Goal: Task Accomplishment & Management: Manage account settings

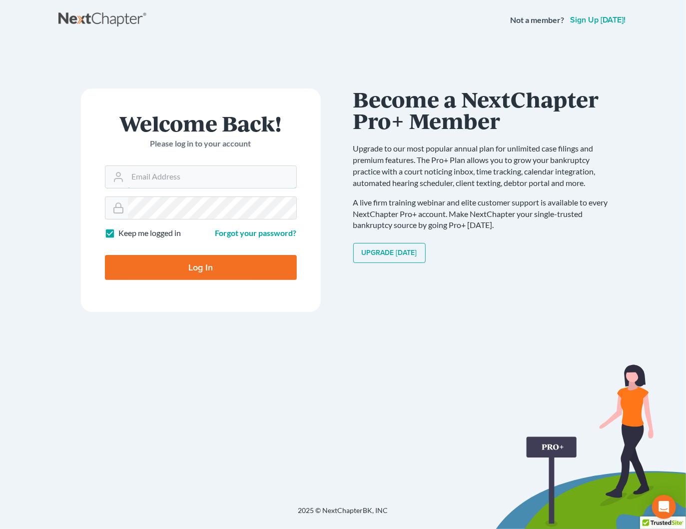
type input "[PERSON_NAME][EMAIL_ADDRESS][DOMAIN_NAME]"
click at [211, 266] on input "Log In" at bounding box center [201, 267] width 192 height 25
type input "Thinking..."
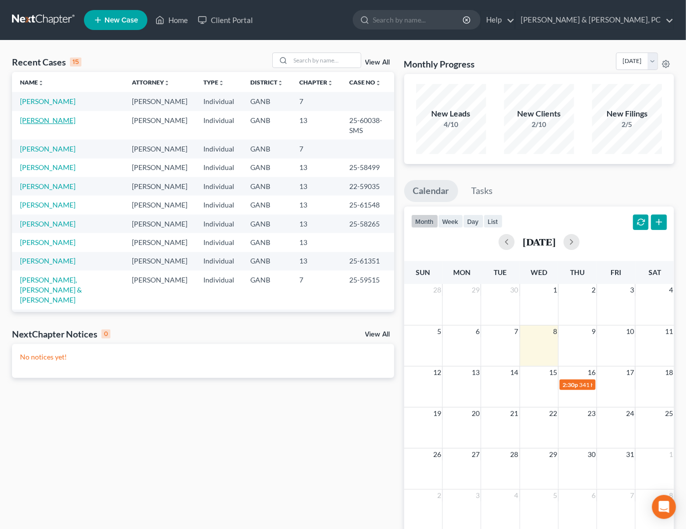
click at [36, 117] on link "[PERSON_NAME]" at bounding box center [47, 120] width 55 height 8
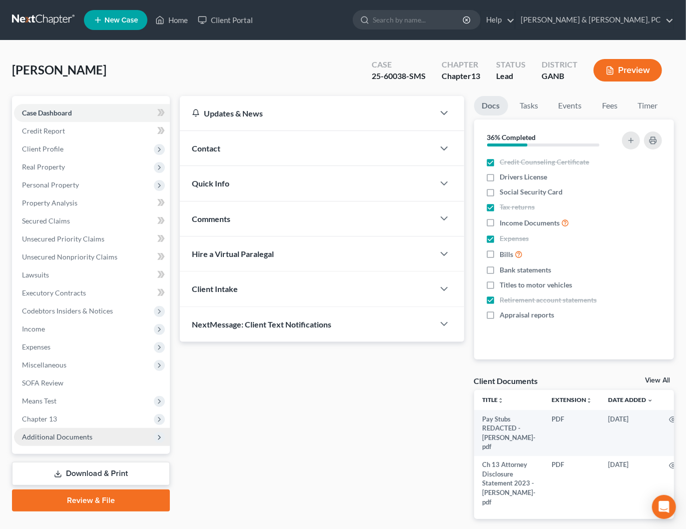
click at [101, 434] on span "Additional Documents" at bounding box center [92, 437] width 156 height 18
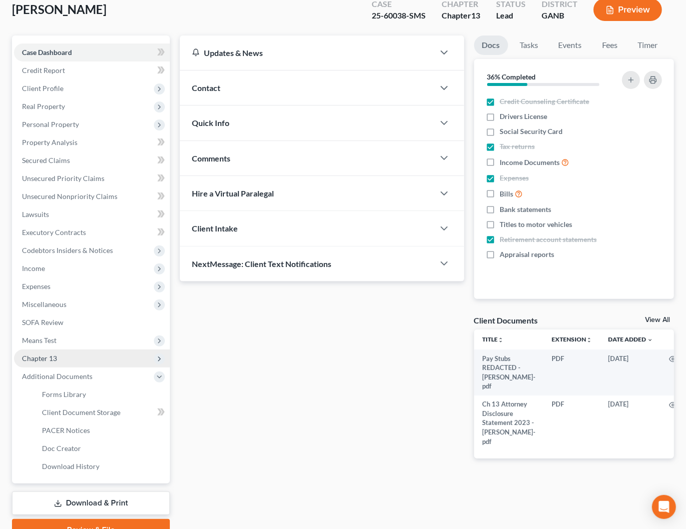
scroll to position [83, 0]
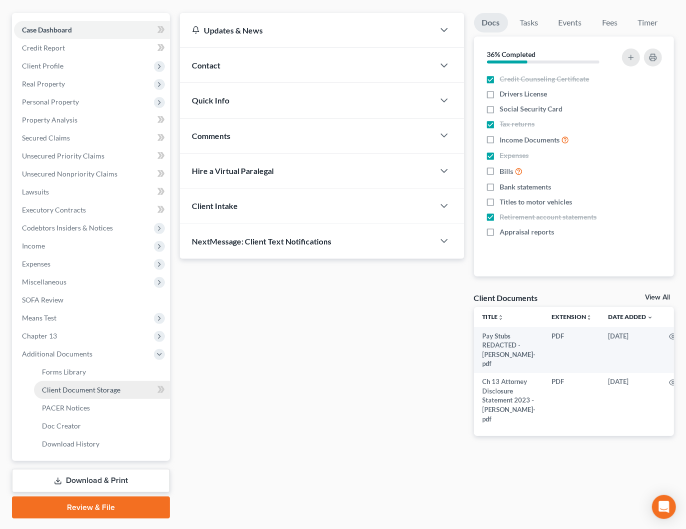
click at [113, 390] on span "Client Document Storage" at bounding box center [81, 389] width 78 height 8
select select "12"
select select "35"
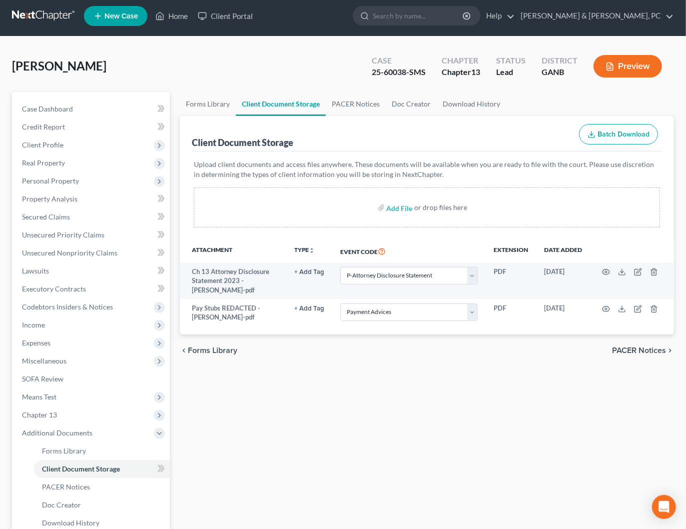
scroll to position [5, 0]
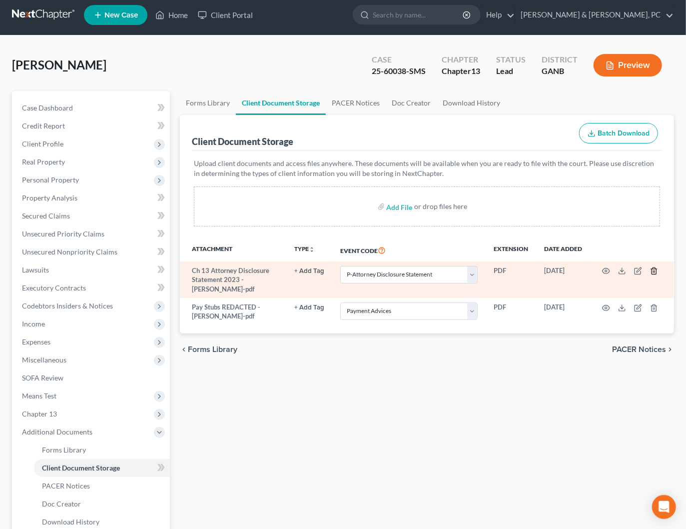
click at [656, 271] on icon "button" at bounding box center [654, 271] width 4 height 6
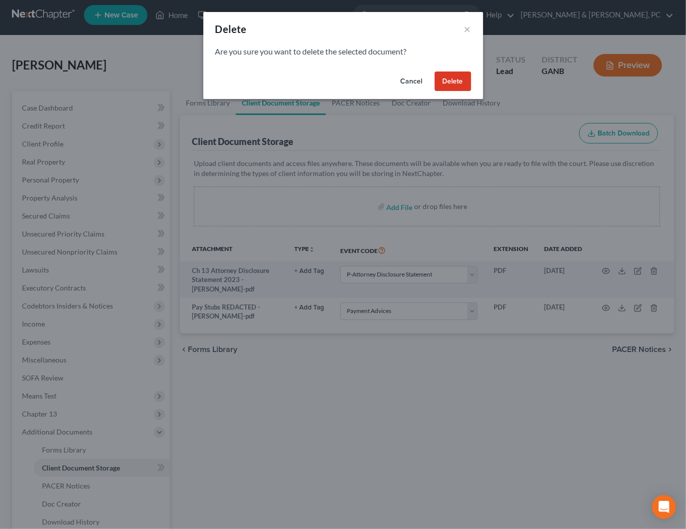
click at [447, 81] on button "Delete" at bounding box center [453, 81] width 36 height 20
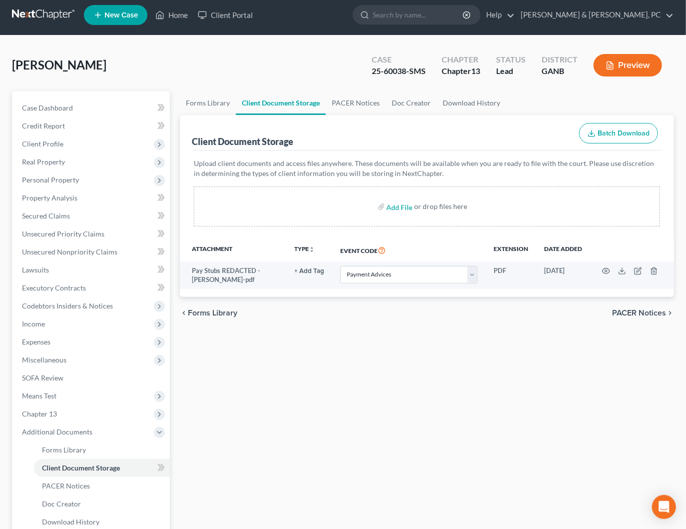
scroll to position [109, 0]
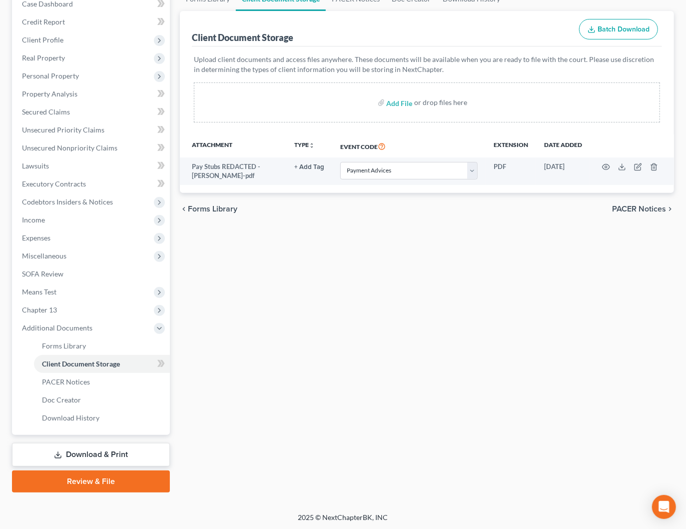
click at [94, 454] on link "Download & Print" at bounding box center [91, 454] width 158 height 23
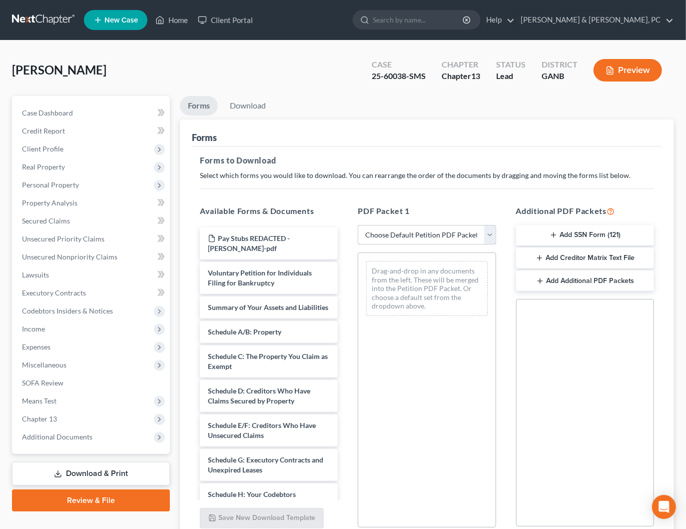
click at [408, 237] on select "Choose Default Petition PDF Packet Complete Bankruptcy Petition (all forms and …" at bounding box center [427, 235] width 138 height 20
select select "0"
click at [358, 225] on select "Choose Default Petition PDF Packet Complete Bankruptcy Petition (all forms and …" at bounding box center [427, 235] width 138 height 20
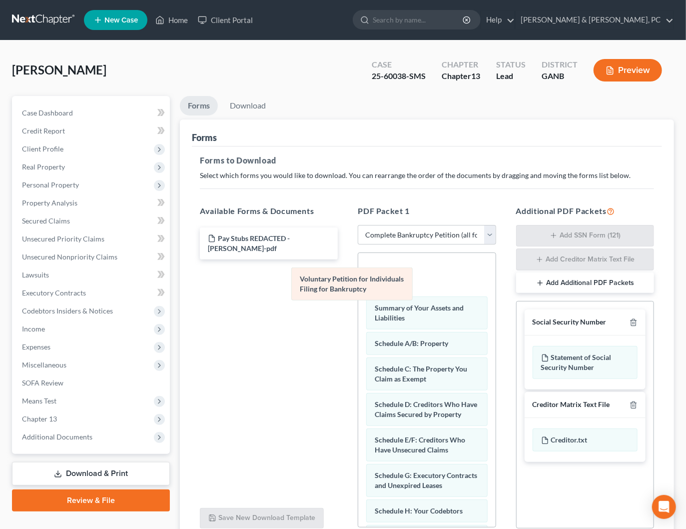
drag, startPoint x: 421, startPoint y: 275, endPoint x: 286, endPoint y: 282, distance: 134.6
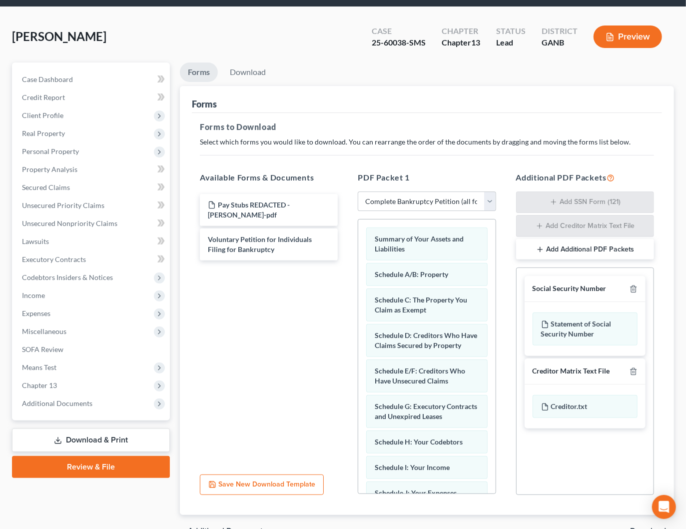
scroll to position [35, 0]
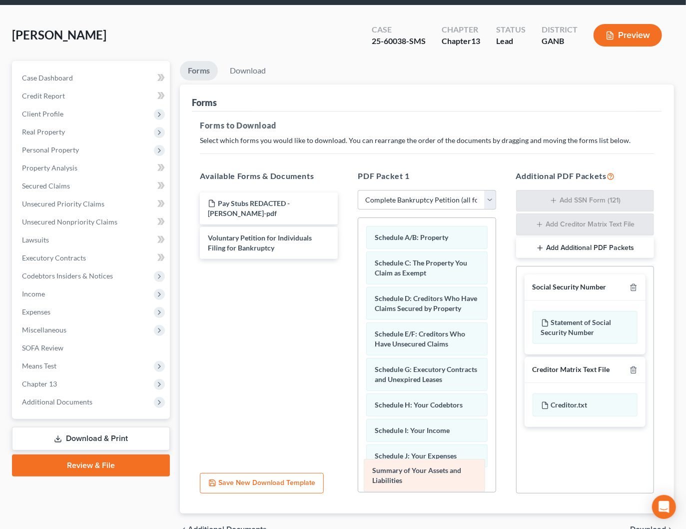
drag, startPoint x: 416, startPoint y: 238, endPoint x: 413, endPoint y: 472, distance: 234.4
click at [413, 472] on div "Summary of Your Assets and Liabilities Summary of Your Assets and Liabilities S…" at bounding box center [426, 535] width 137 height 634
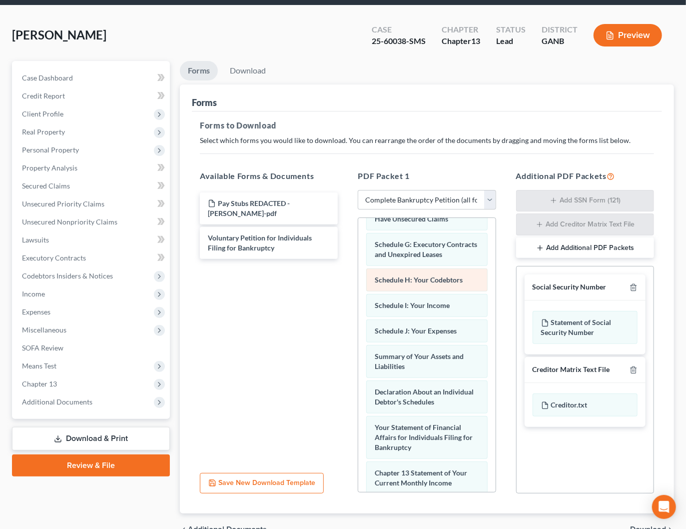
scroll to position [128, 0]
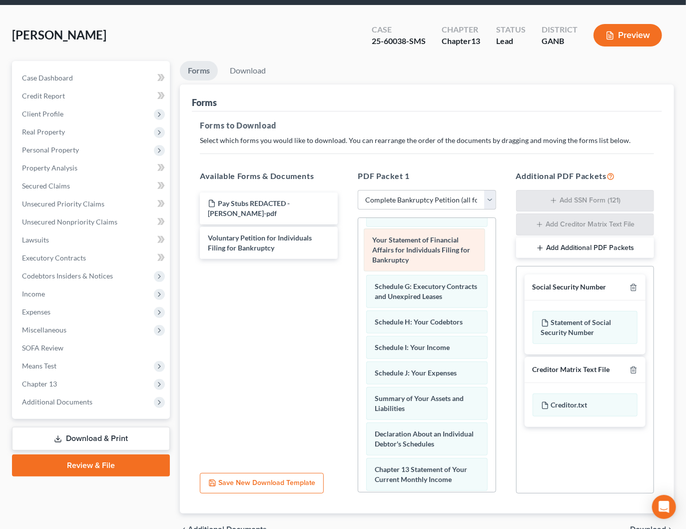
drag, startPoint x: 400, startPoint y: 432, endPoint x: 398, endPoint y: 254, distance: 177.4
click at [398, 254] on div "Your Statement of Financial Affairs for Individuals Filing for Bankruptcy Sched…" at bounding box center [426, 406] width 137 height 634
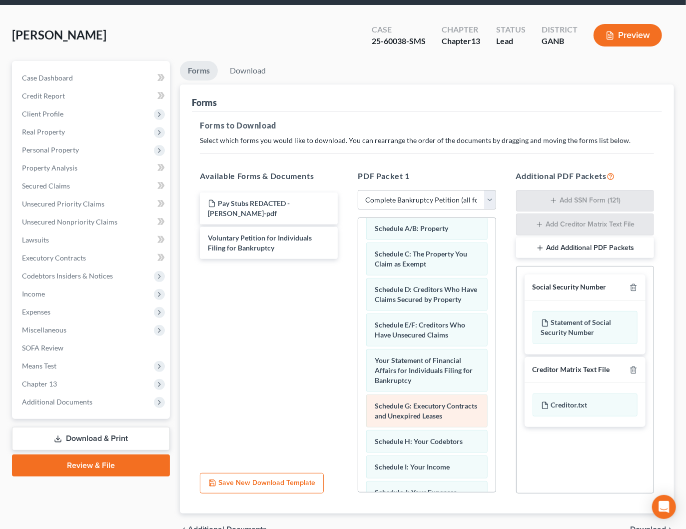
scroll to position [0, 0]
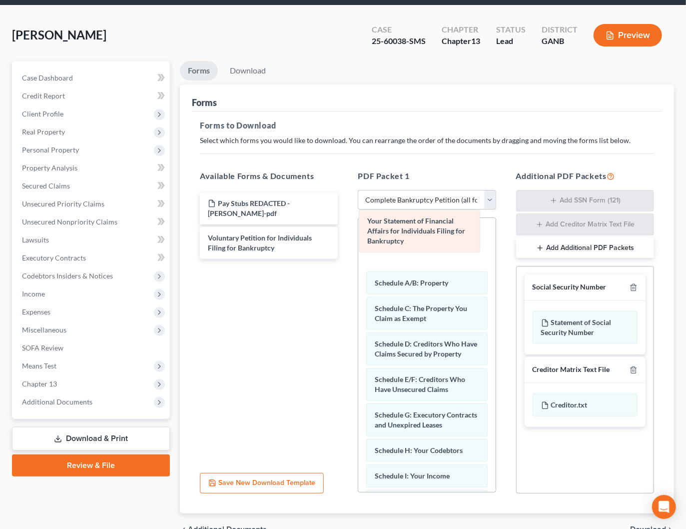
drag, startPoint x: 420, startPoint y: 378, endPoint x: 412, endPoint y: 233, distance: 145.6
click at [412, 233] on div "Your Statement of Financial Affairs for Individuals Filing for Bankruptcy Your …" at bounding box center [426, 535] width 137 height 634
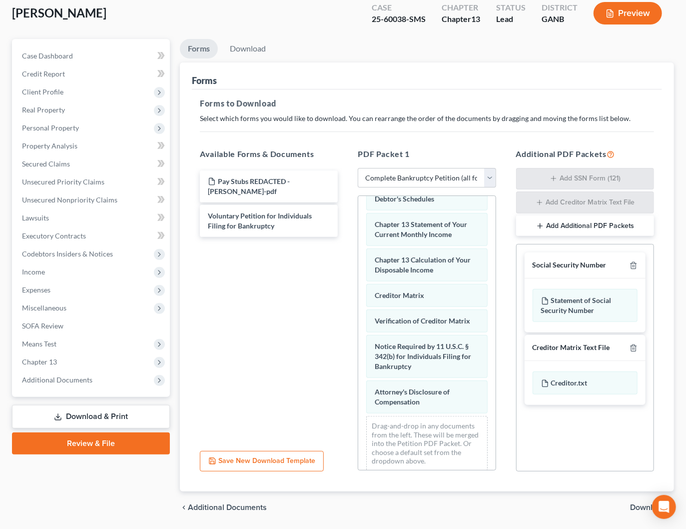
scroll to position [87, 0]
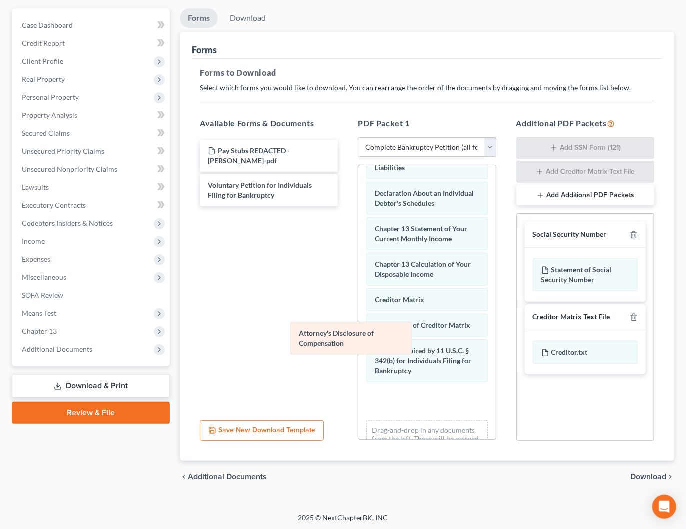
drag, startPoint x: 411, startPoint y: 355, endPoint x: 231, endPoint y: 296, distance: 188.7
click at [358, 296] on div "Attorney's Disclosure of Compensation Your Statement of Financial Affairs for I…" at bounding box center [426, 166] width 137 height 634
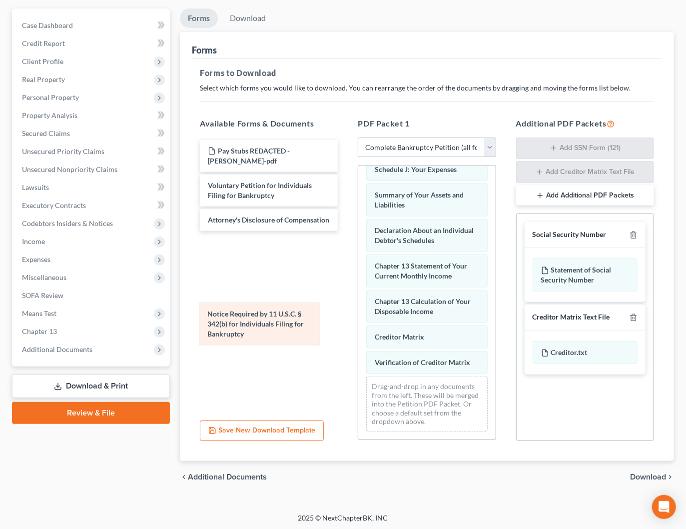
scroll to position [271, 0]
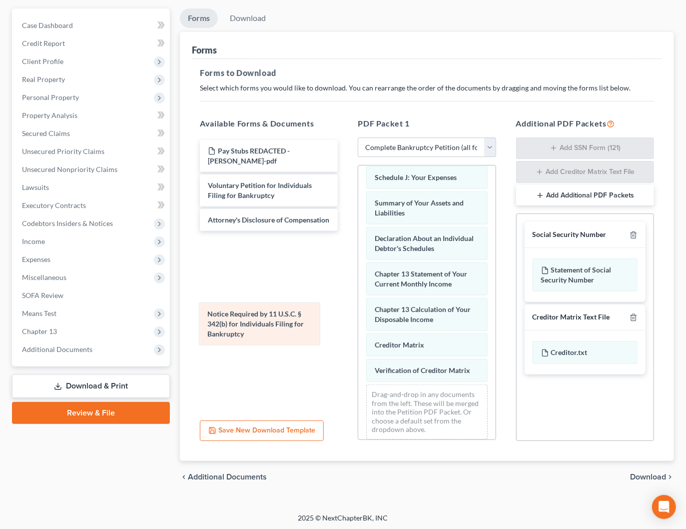
drag, startPoint x: 415, startPoint y: 359, endPoint x: 226, endPoint y: 324, distance: 192.5
click at [358, 324] on div "Notice Required by 11 U.S.C. § 342(b) for Individuals Filing for Bankruptcy You…" at bounding box center [426, 170] width 137 height 553
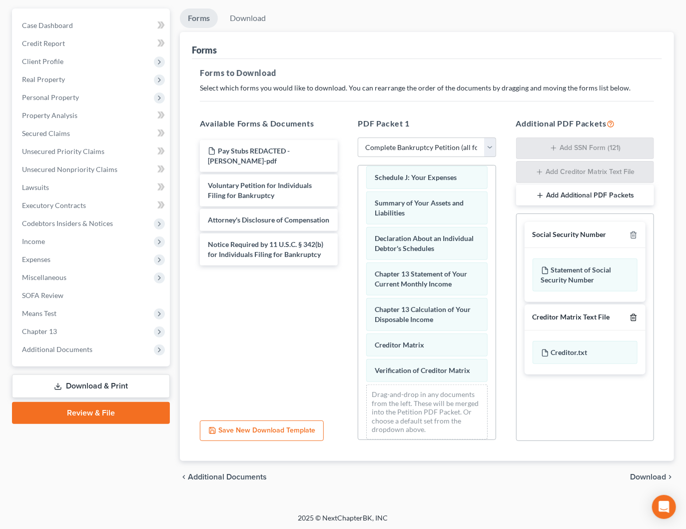
drag, startPoint x: 635, startPoint y: 316, endPoint x: 642, endPoint y: 317, distance: 7.0
click at [642, 317] on div "Creditor Matrix Text File" at bounding box center [585, 317] width 121 height 26
click at [631, 314] on icon "button" at bounding box center [633, 317] width 4 height 6
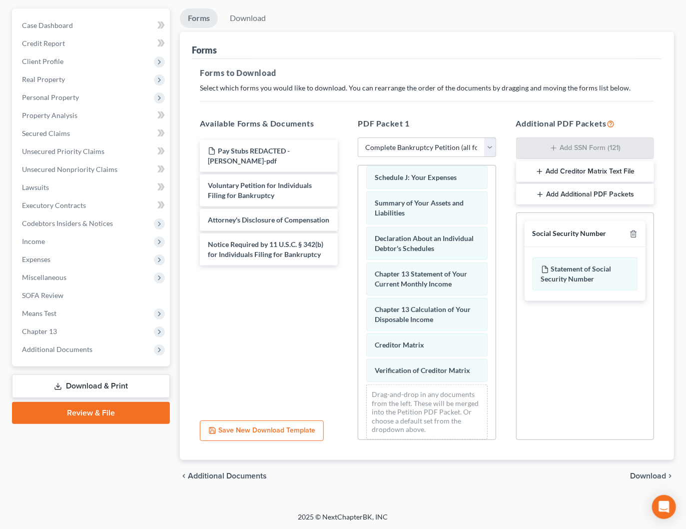
scroll to position [87, 0]
click at [637, 230] on icon "button" at bounding box center [634, 234] width 8 height 8
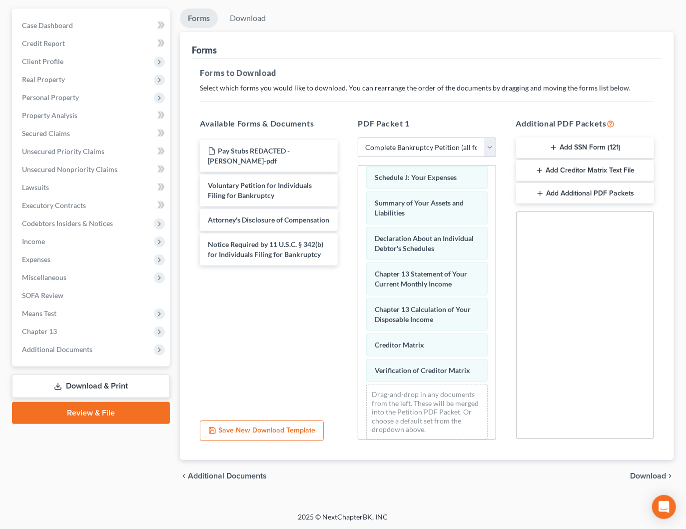
click at [642, 475] on span "Download" at bounding box center [648, 476] width 36 height 8
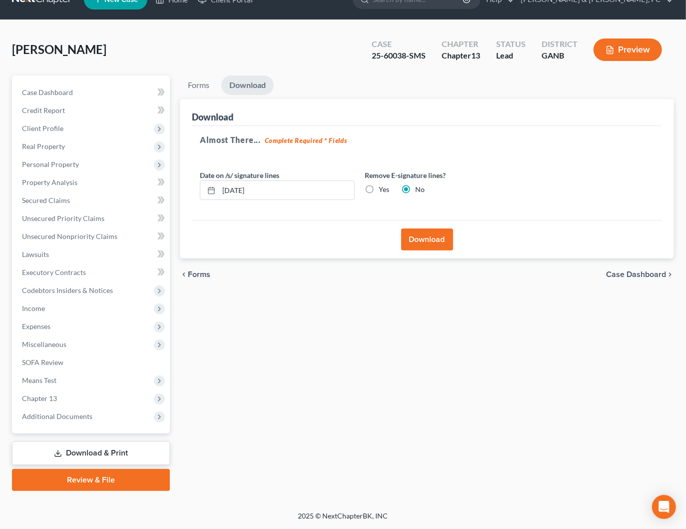
scroll to position [19, 0]
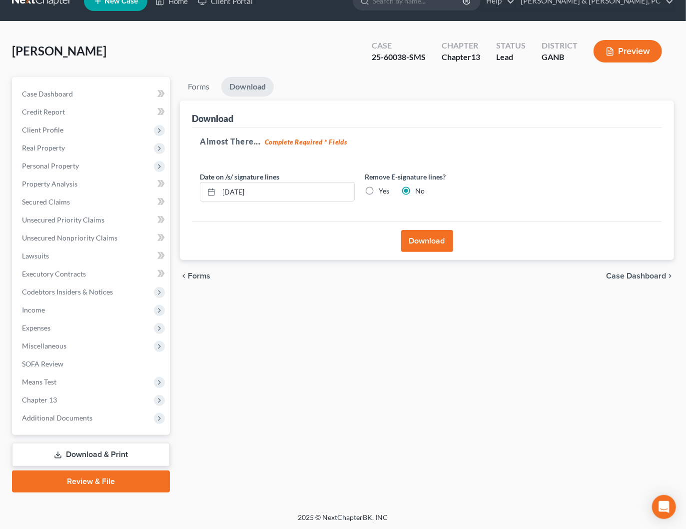
click at [423, 243] on button "Download" at bounding box center [427, 241] width 52 height 22
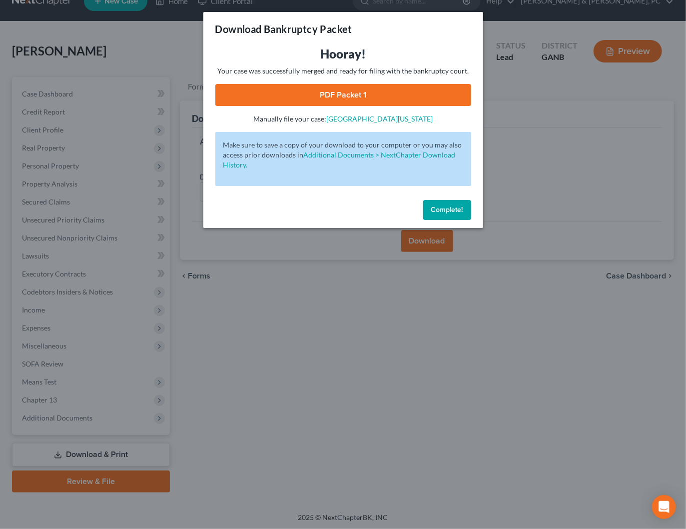
click at [369, 94] on link "PDF Packet 1" at bounding box center [343, 95] width 256 height 22
click at [452, 214] on button "Complete!" at bounding box center [447, 210] width 48 height 20
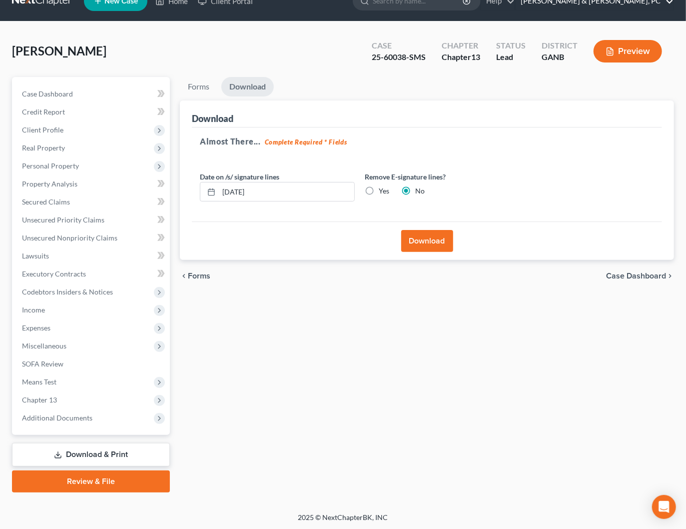
click at [649, 7] on link "[PERSON_NAME] & [PERSON_NAME], PC" at bounding box center [595, 1] width 158 height 18
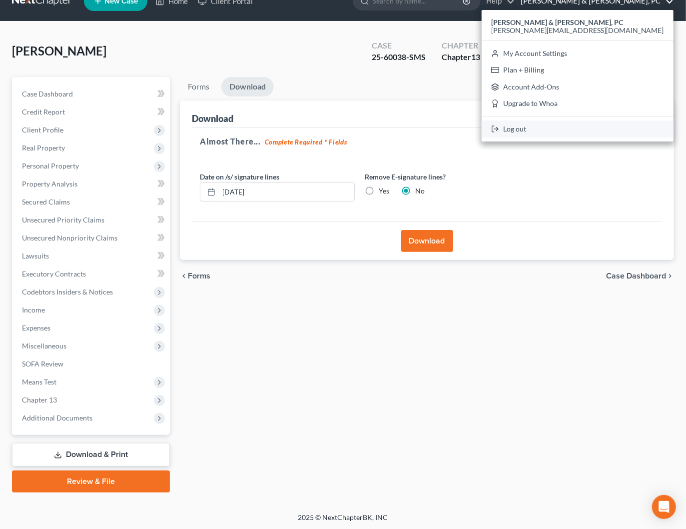
click at [597, 126] on link "Log out" at bounding box center [578, 128] width 192 height 17
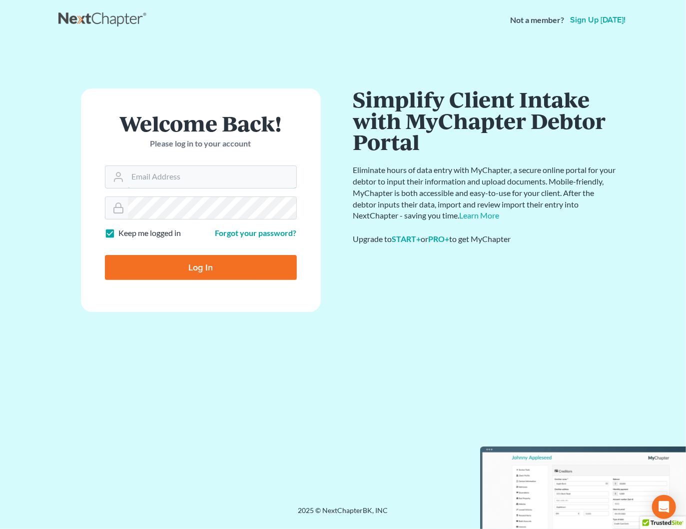
type input "[PERSON_NAME][EMAIL_ADDRESS][DOMAIN_NAME]"
click at [224, 269] on input "Log In" at bounding box center [201, 267] width 192 height 25
type input "Thinking..."
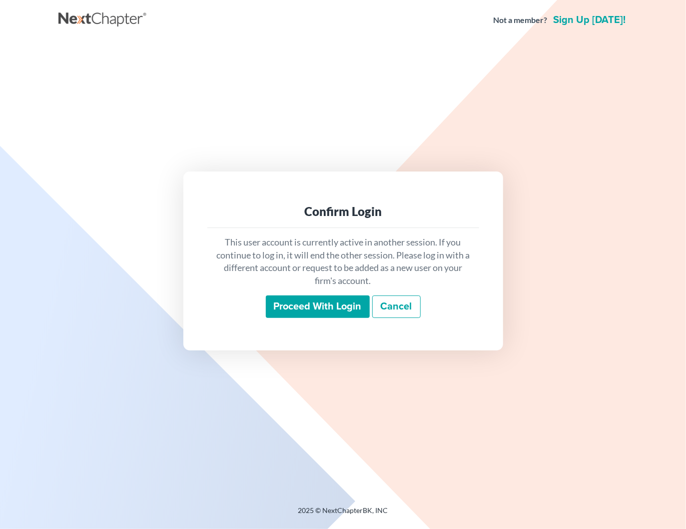
click at [335, 298] on input "Proceed with login" at bounding box center [318, 306] width 104 height 23
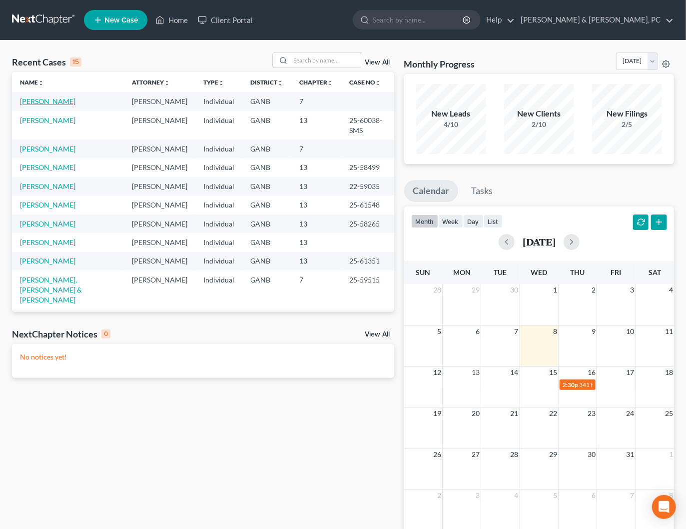
click at [41, 99] on link "Bryan, Nadine" at bounding box center [47, 101] width 55 height 8
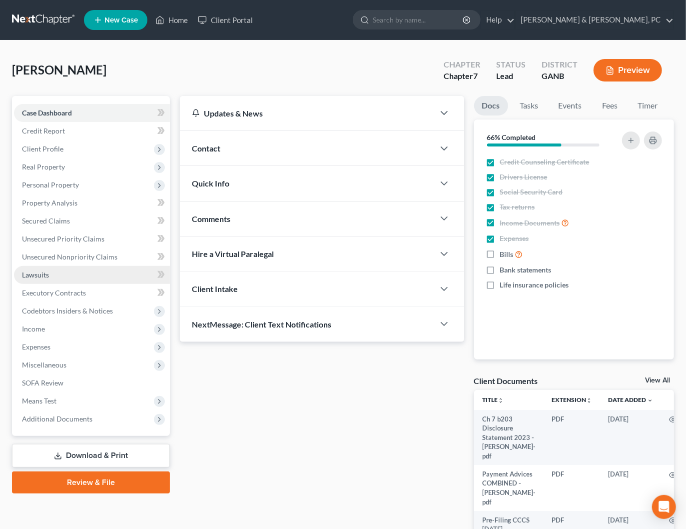
click at [39, 272] on span "Lawsuits" at bounding box center [35, 274] width 27 height 8
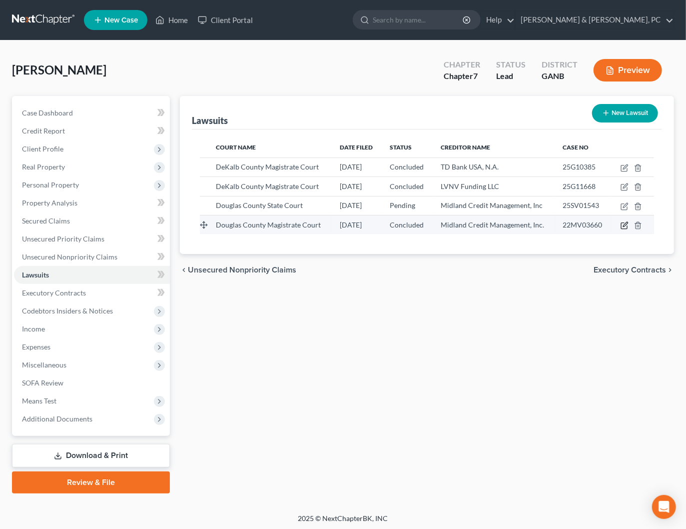
click at [627, 226] on icon "button" at bounding box center [625, 225] width 8 height 8
select select "10"
select select "2"
select select "1"
select select "10"
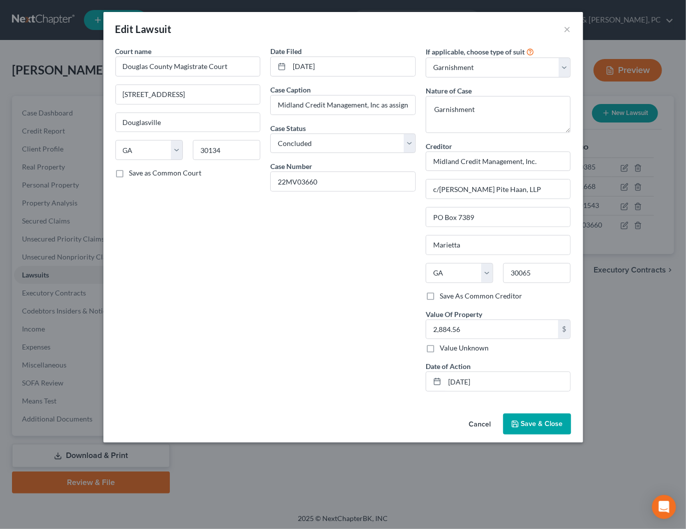
click at [481, 421] on button "Cancel" at bounding box center [480, 424] width 38 height 20
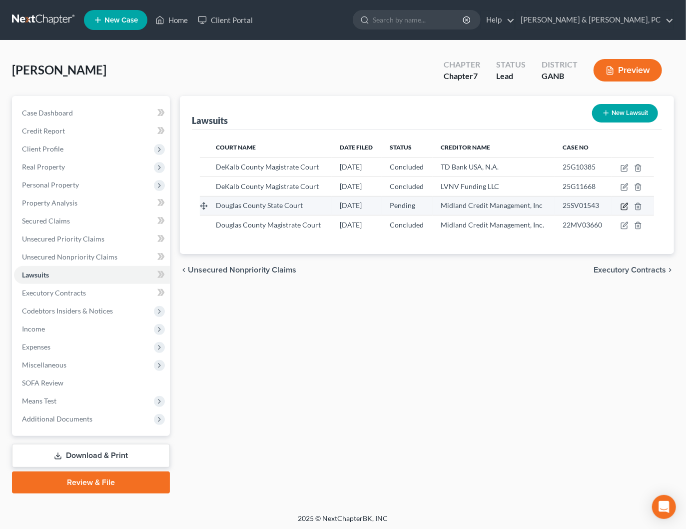
click at [626, 202] on icon "button" at bounding box center [625, 206] width 8 height 8
select select "10"
select select "0"
select select "1"
select select "10"
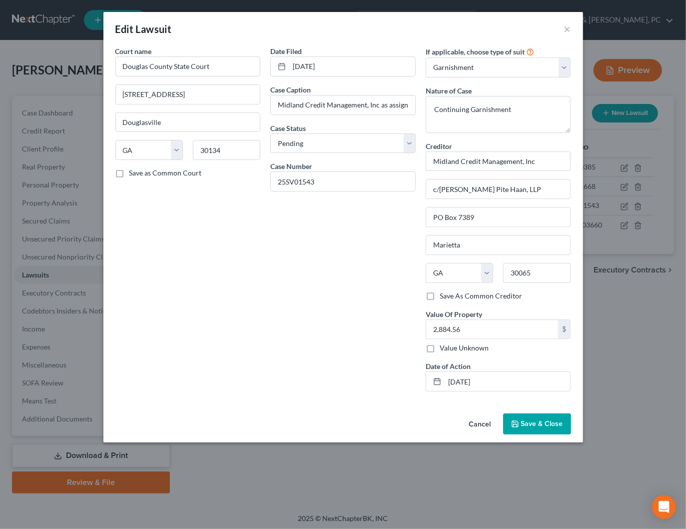
click at [480, 418] on button "Cancel" at bounding box center [480, 424] width 38 height 20
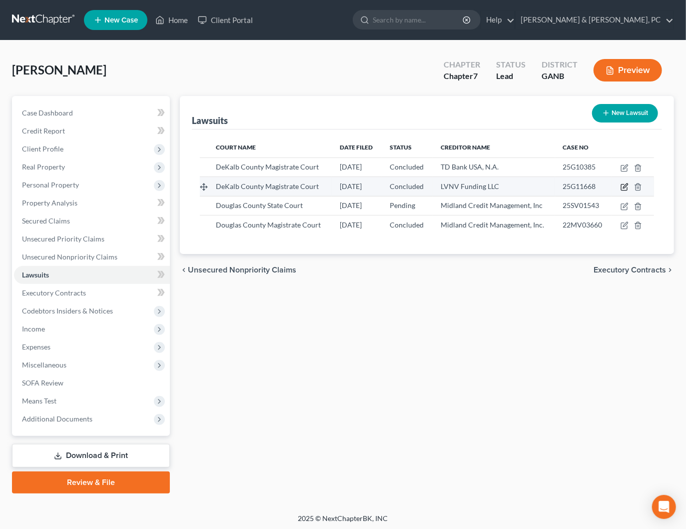
click at [627, 184] on icon "button" at bounding box center [625, 186] width 4 height 4
select select "10"
select select "2"
select select "1"
select select "23"
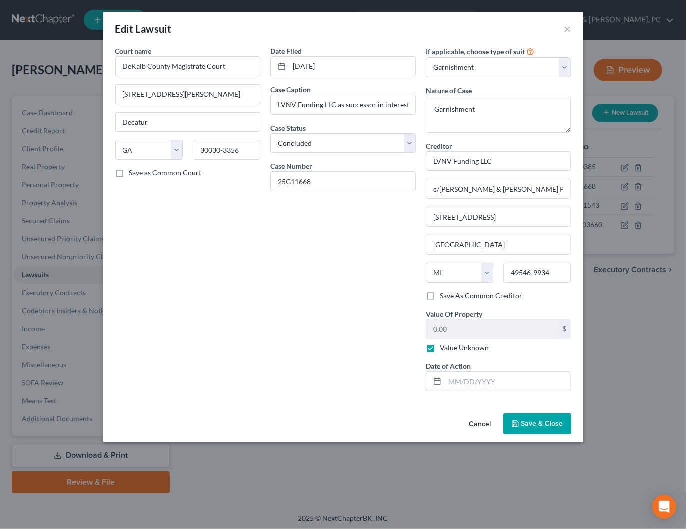
click at [476, 423] on button "Cancel" at bounding box center [480, 424] width 38 height 20
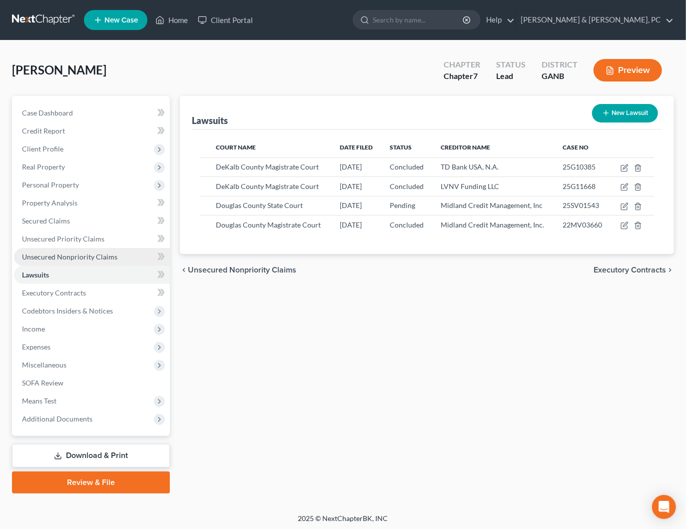
click at [52, 255] on span "Unsecured Nonpriority Claims" at bounding box center [69, 256] width 95 height 8
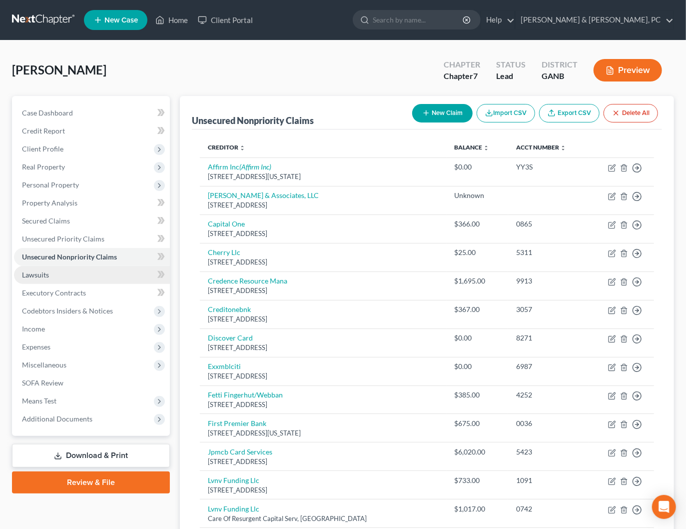
click at [35, 278] on span "Lawsuits" at bounding box center [35, 274] width 27 height 8
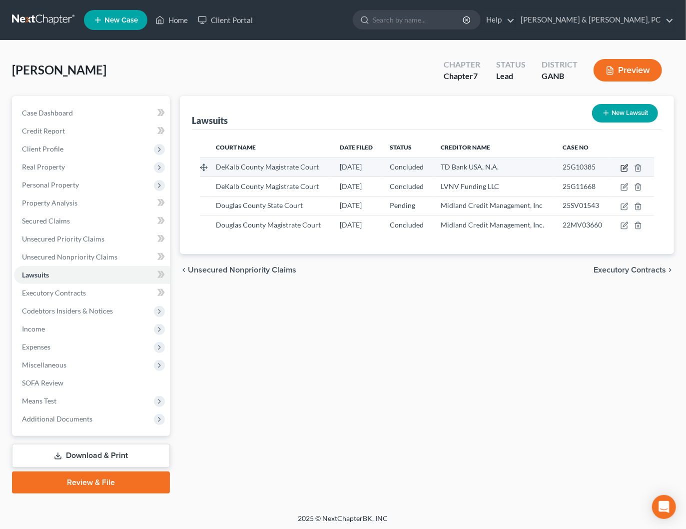
click at [627, 167] on icon "button" at bounding box center [625, 168] width 8 height 8
select select "10"
select select "2"
select select "1"
select select "28"
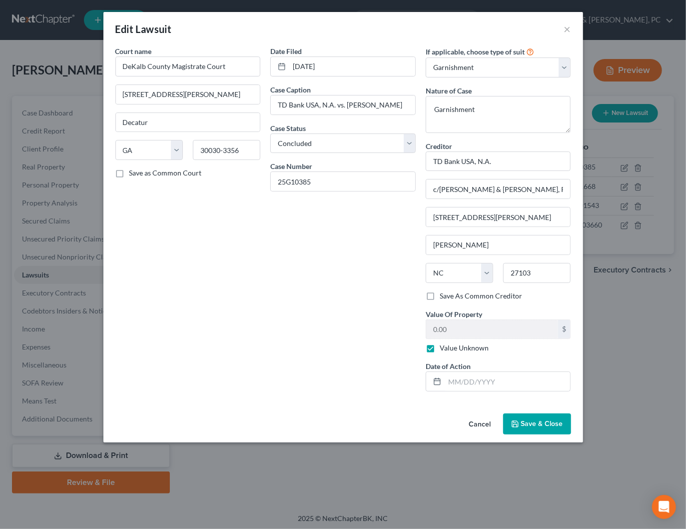
click at [481, 421] on button "Cancel" at bounding box center [480, 424] width 38 height 20
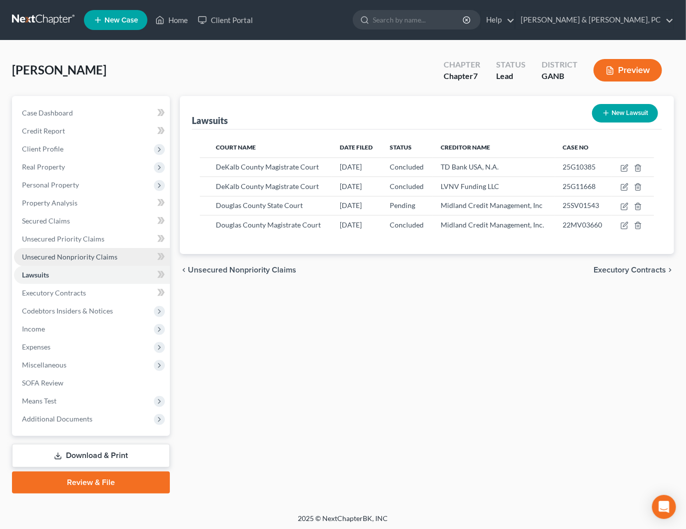
click at [67, 255] on span "Unsecured Nonpriority Claims" at bounding box center [69, 256] width 95 height 8
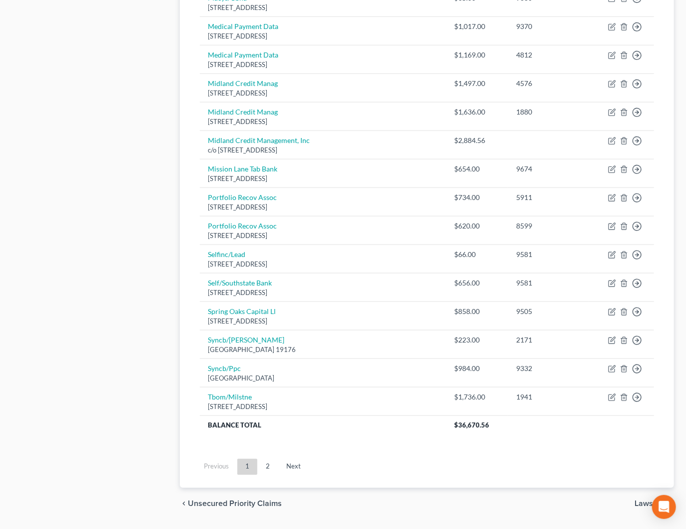
scroll to position [618, 0]
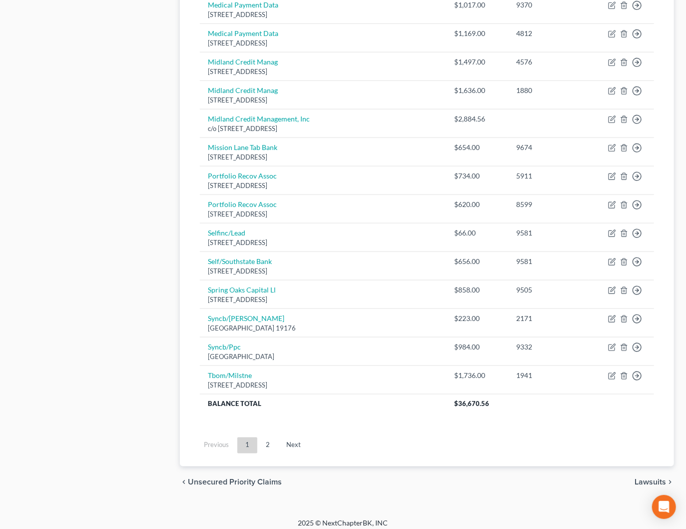
click at [273, 437] on link "2" at bounding box center [268, 445] width 20 height 16
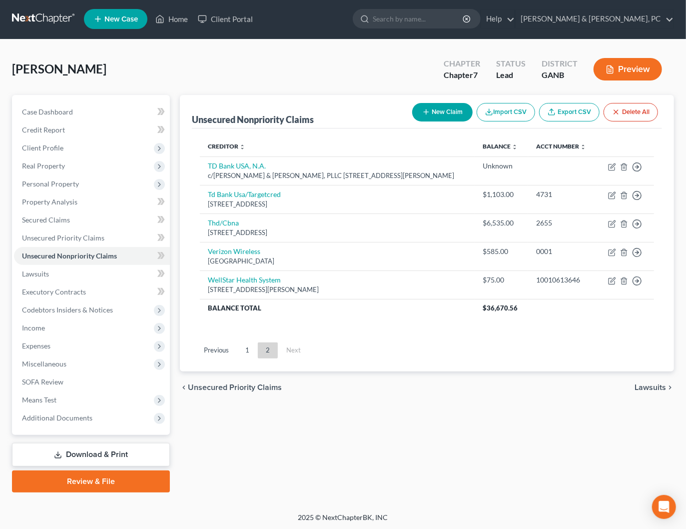
click at [292, 58] on div "Bryan, Nadine Upgraded Chapter Chapter 7 Status Lead District GANB Preview" at bounding box center [343, 72] width 662 height 43
click at [25, 20] on link at bounding box center [44, 19] width 64 height 18
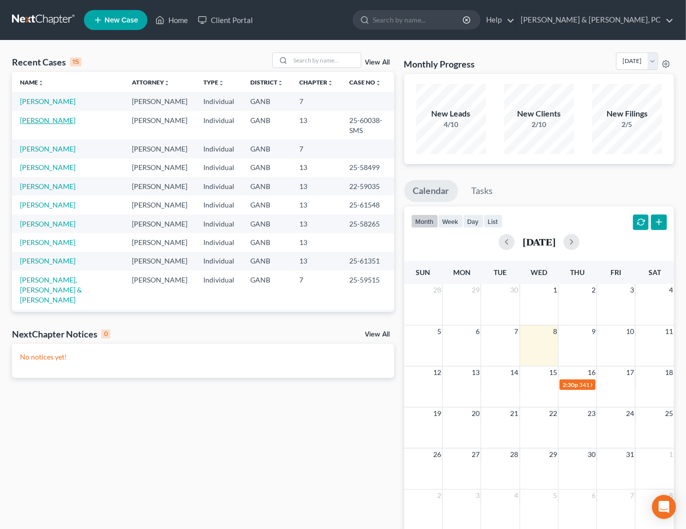
click at [44, 120] on link "[PERSON_NAME]" at bounding box center [47, 120] width 55 height 8
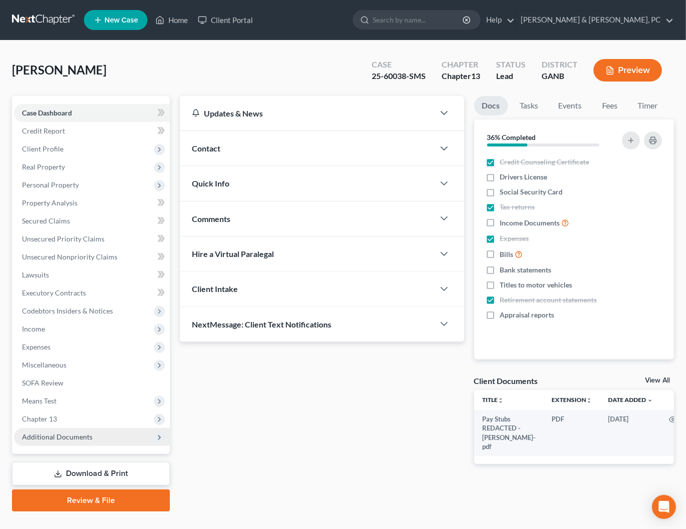
click at [84, 439] on span "Additional Documents" at bounding box center [57, 436] width 70 height 8
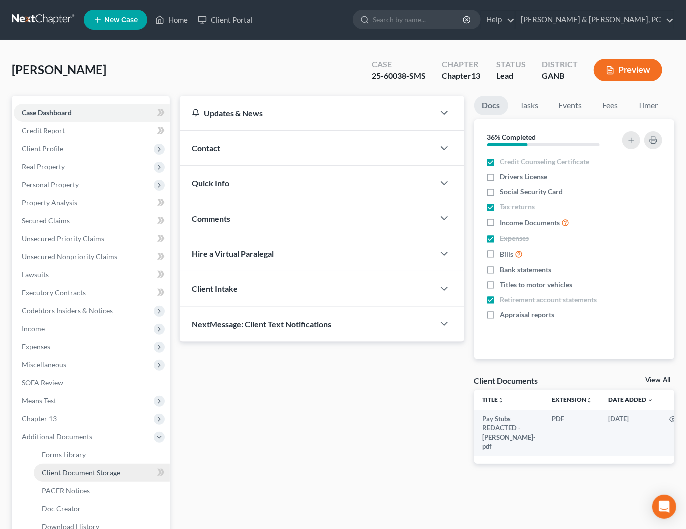
click at [100, 479] on link "Client Document Storage" at bounding box center [102, 473] width 136 height 18
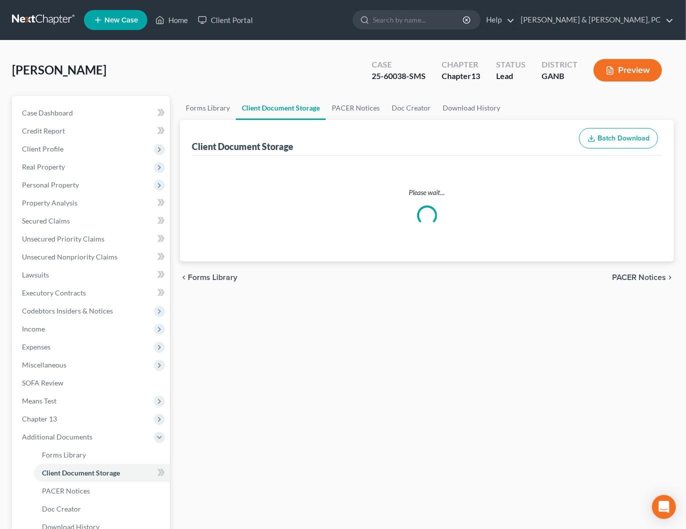
select select "35"
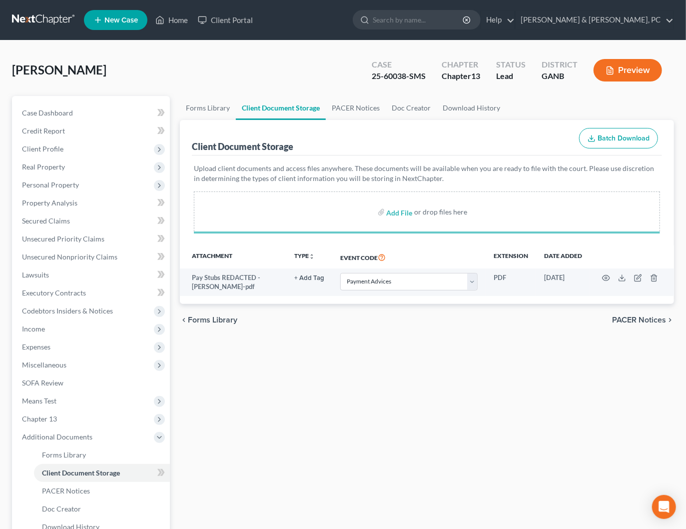
select select "35"
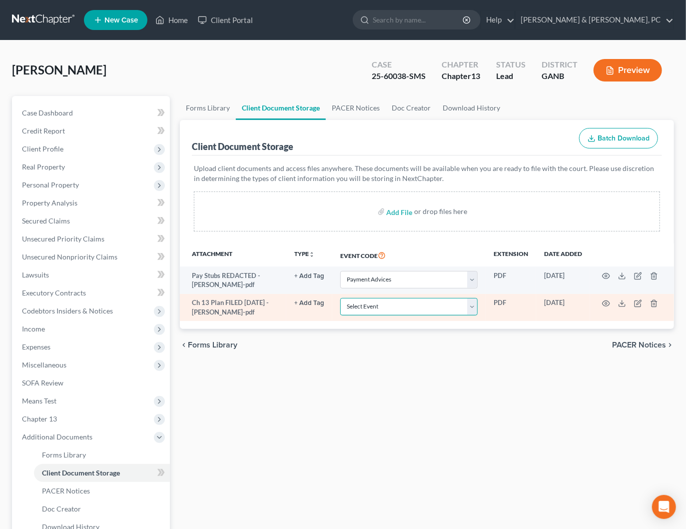
click at [442, 305] on select "Select Event 01 - Chapter 13 Plan - Initial Plan 02-Application to Pay Filing F…" at bounding box center [408, 306] width 137 height 17
select select "0"
click at [342, 298] on select "Select Event 01 - Chapter 13 Plan - Initial Plan 02-Application to Pay Filing F…" at bounding box center [408, 306] width 137 height 17
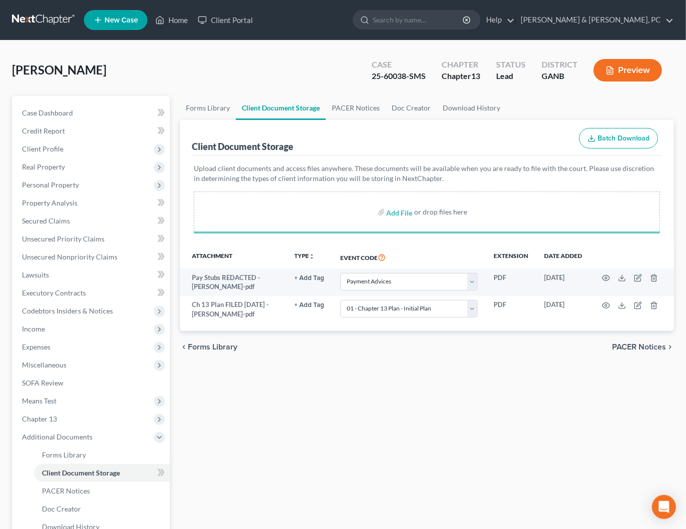
select select "35"
select select "0"
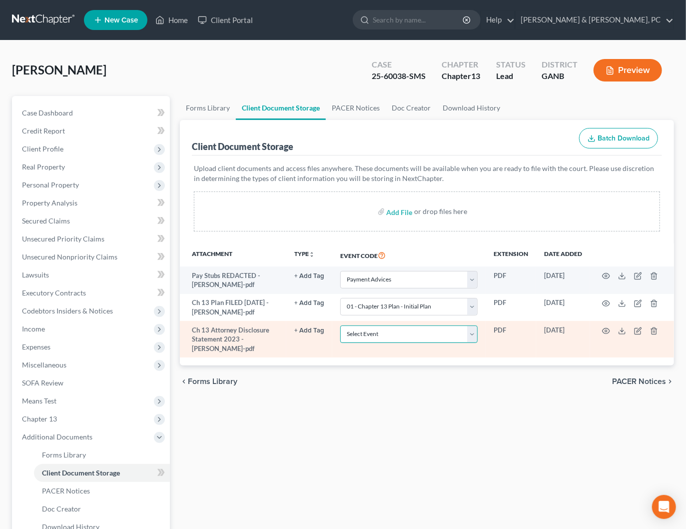
click at [397, 333] on select "Select Event 01 - Chapter 13 Plan - Initial Plan 02-Application to Pay Filing F…" at bounding box center [408, 333] width 137 height 17
select select "12"
click at [342, 325] on select "Select Event 01 - Chapter 13 Plan - Initial Plan 02-Application to Pay Filing F…" at bounding box center [408, 333] width 137 height 17
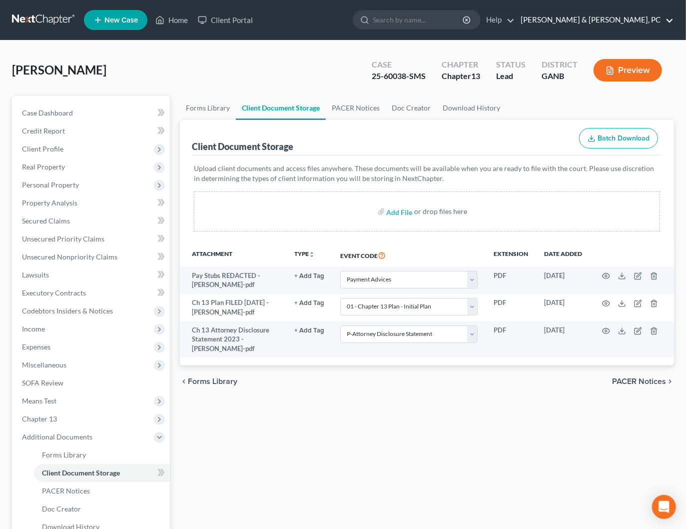
click at [649, 13] on link "[PERSON_NAME] & [PERSON_NAME], PC" at bounding box center [595, 20] width 158 height 18
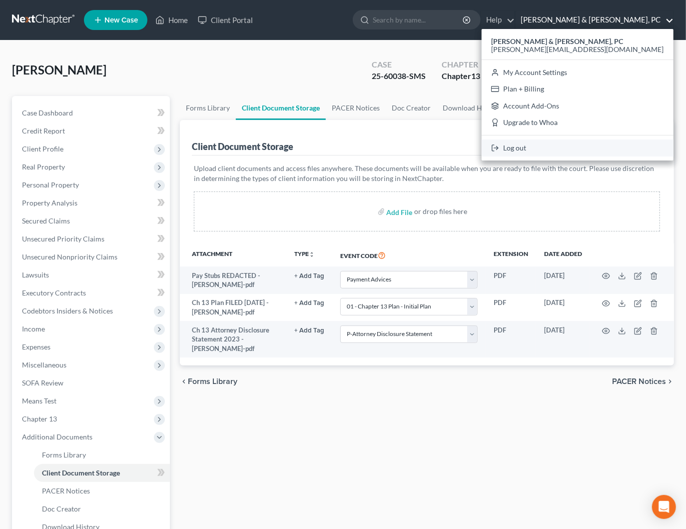
click at [608, 153] on link "Log out" at bounding box center [578, 147] width 192 height 17
